Goal: Transaction & Acquisition: Purchase product/service

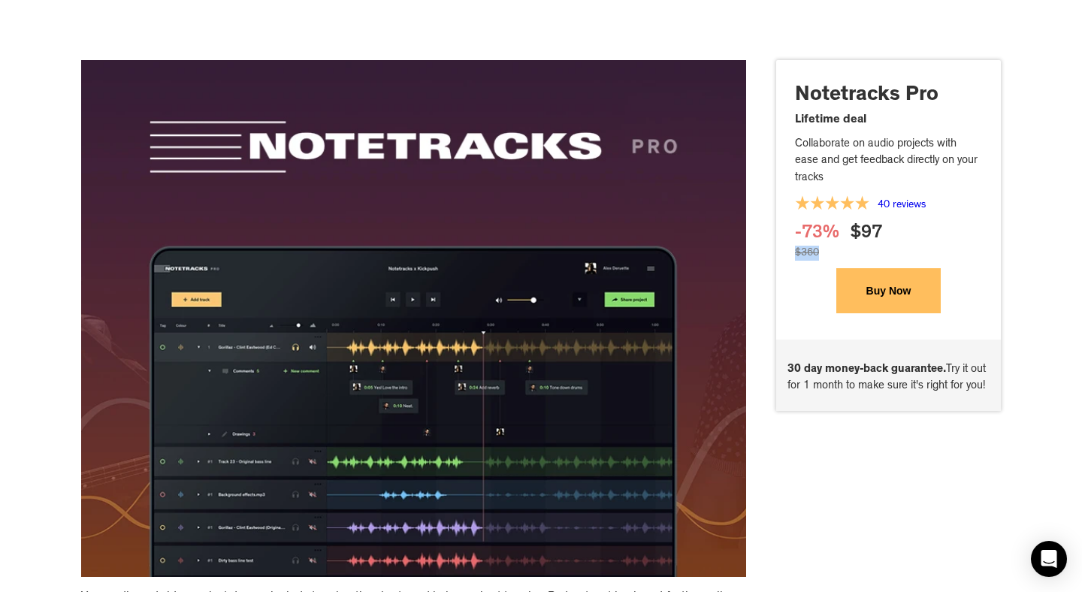
drag, startPoint x: 825, startPoint y: 246, endPoint x: 789, endPoint y: 246, distance: 36.1
click at [789, 246] on div "Notetracks Pro Lifetime deal Collaborate on audio projects with ease and get fe…" at bounding box center [888, 198] width 225 height 231
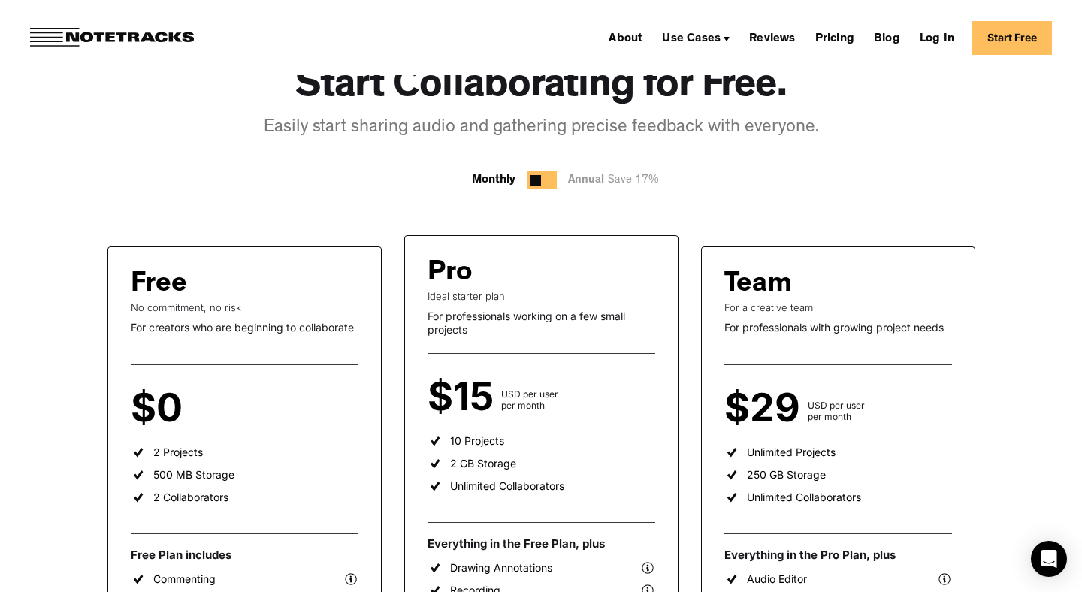
scroll to position [110, 0]
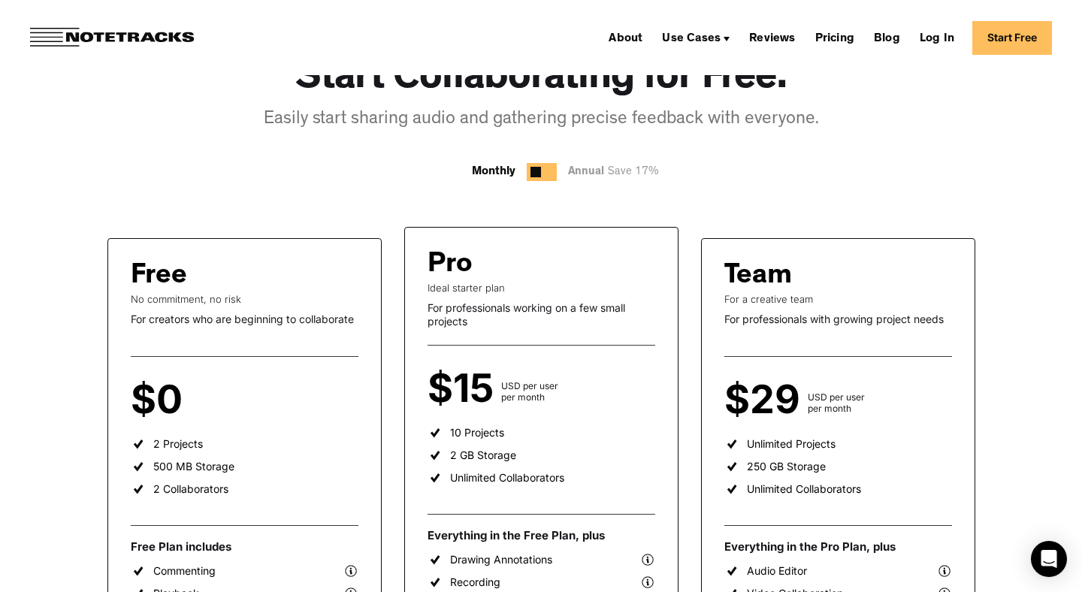
click at [539, 178] on div at bounding box center [542, 172] width 30 height 18
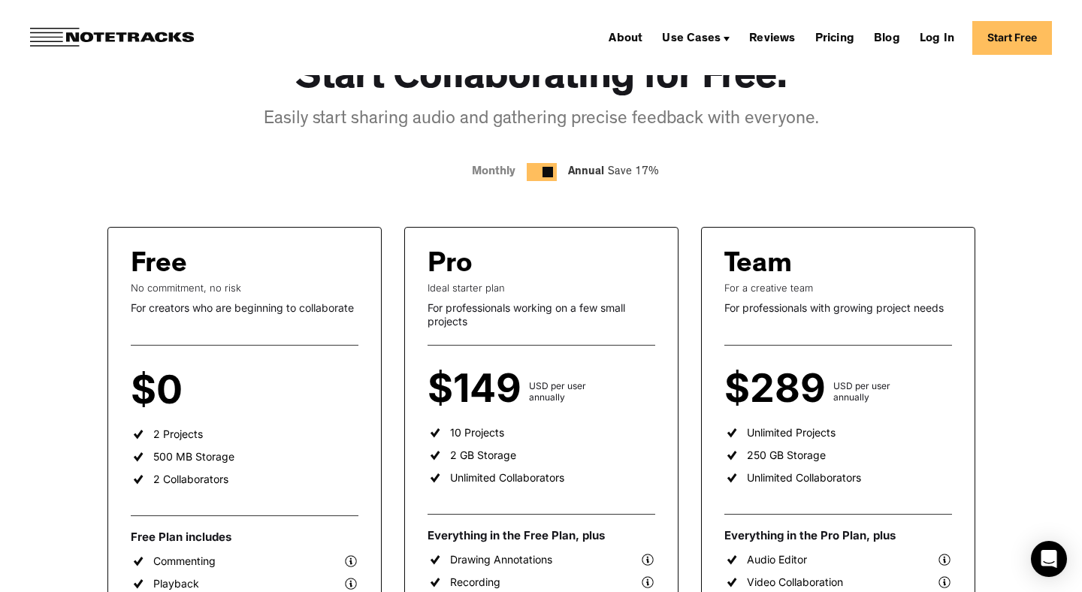
click at [539, 178] on div at bounding box center [542, 172] width 30 height 18
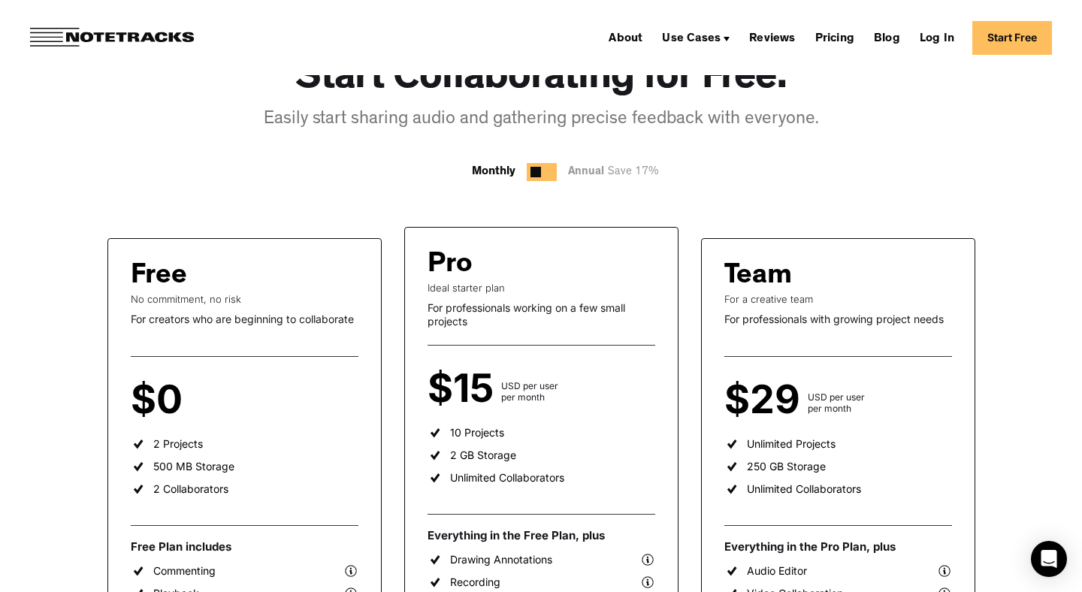
click at [539, 178] on div at bounding box center [542, 172] width 30 height 18
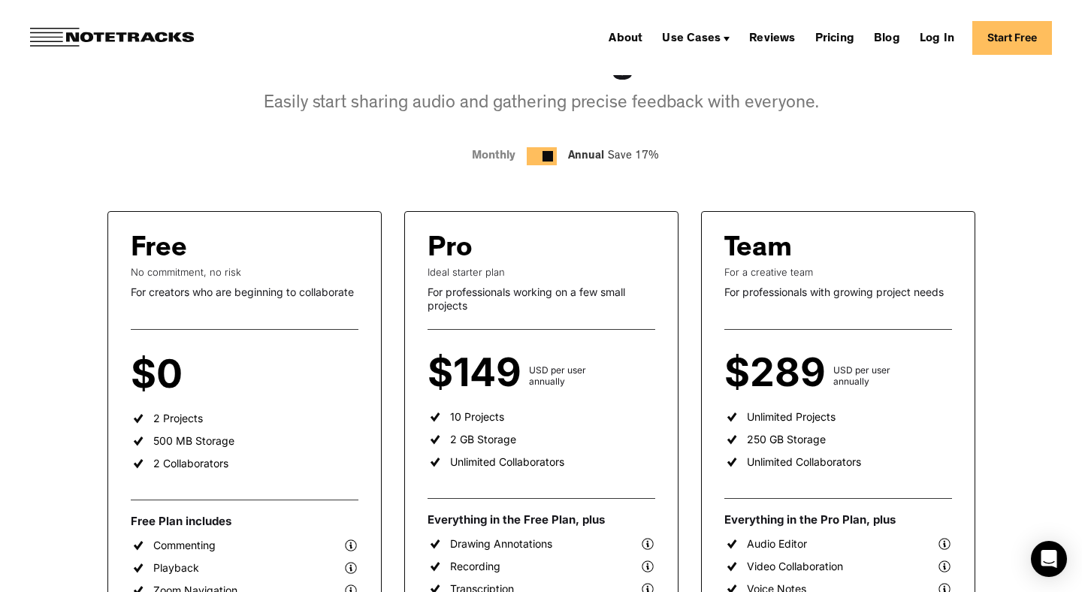
scroll to position [128, 0]
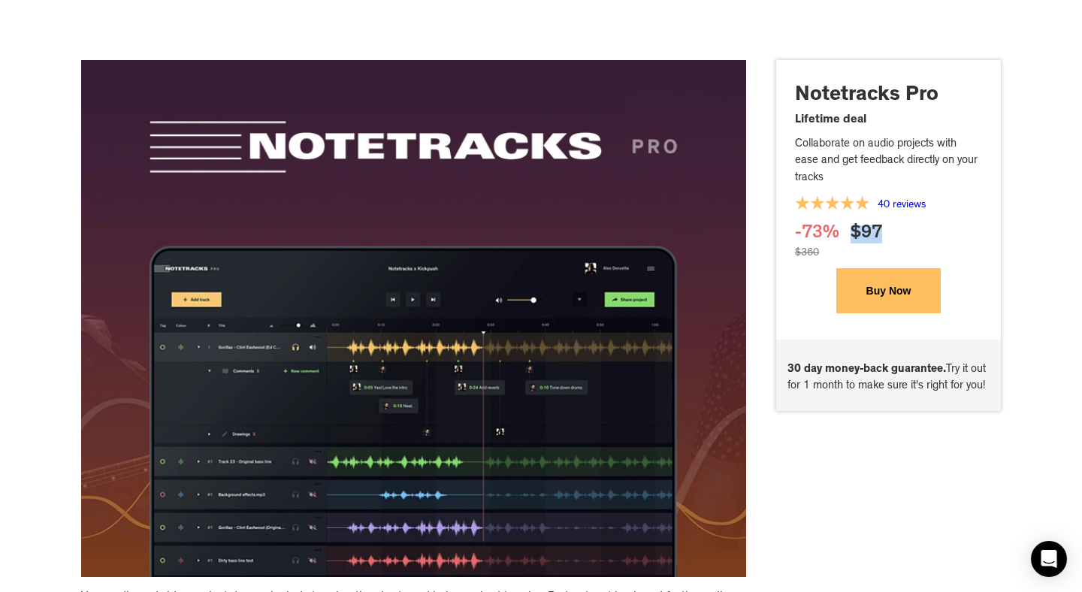
drag, startPoint x: 884, startPoint y: 237, endPoint x: 851, endPoint y: 232, distance: 33.4
click at [851, 232] on div "-73% $97" at bounding box center [888, 234] width 187 height 23
click at [905, 240] on div "-73% $97" at bounding box center [888, 234] width 187 height 23
drag, startPoint x: 955, startPoint y: 372, endPoint x: 985, endPoint y: 389, distance: 34.0
click at [985, 389] on p "30 day money-back guarantee. Try it out for 1 month to make sure it's right for…" at bounding box center [888, 379] width 202 height 34
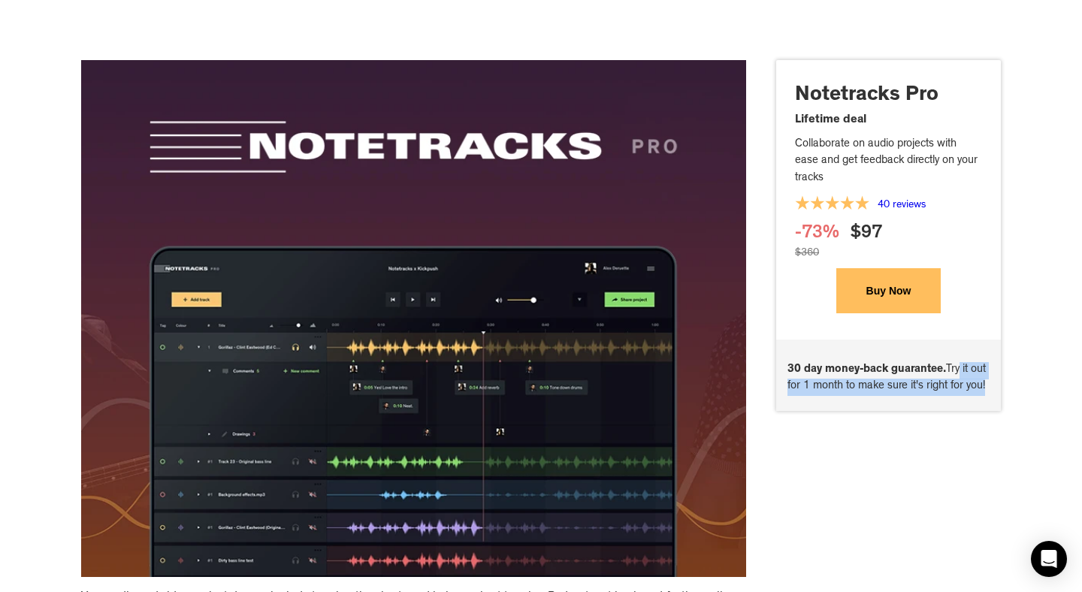
click at [985, 389] on p "30 day money-back guarantee. Try it out for 1 month to make sure it's right for…" at bounding box center [888, 379] width 202 height 34
